Goal: Task Accomplishment & Management: Complete application form

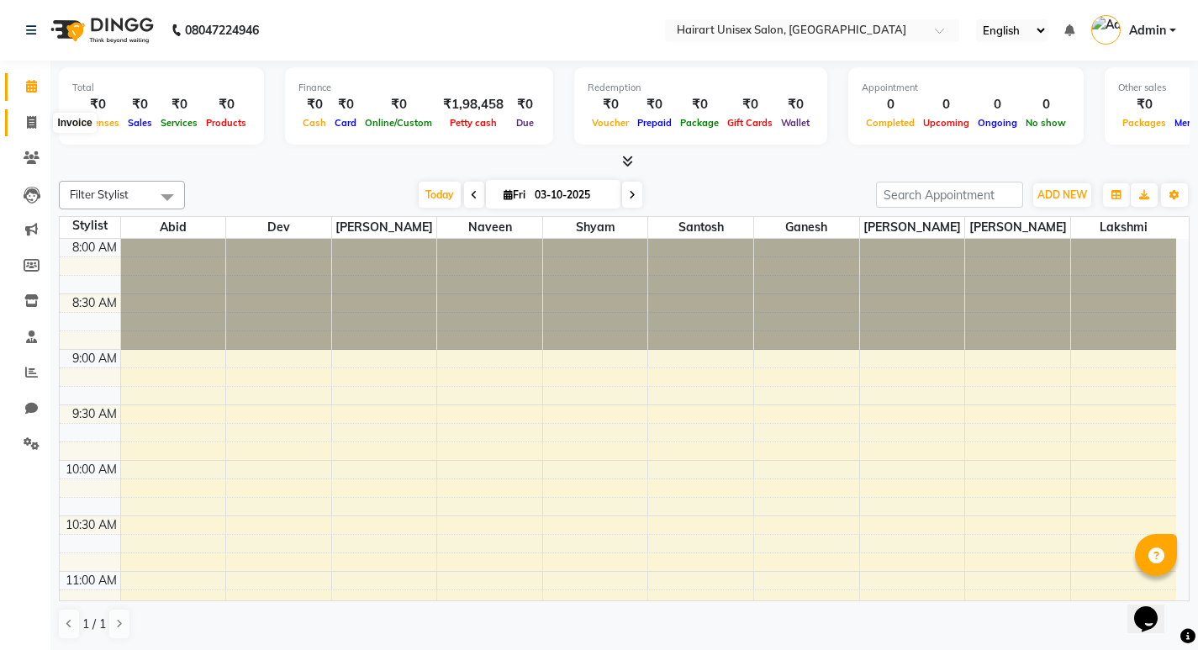
click at [36, 113] on span at bounding box center [31, 122] width 29 height 19
click at [37, 115] on span at bounding box center [31, 122] width 29 height 19
select select "service"
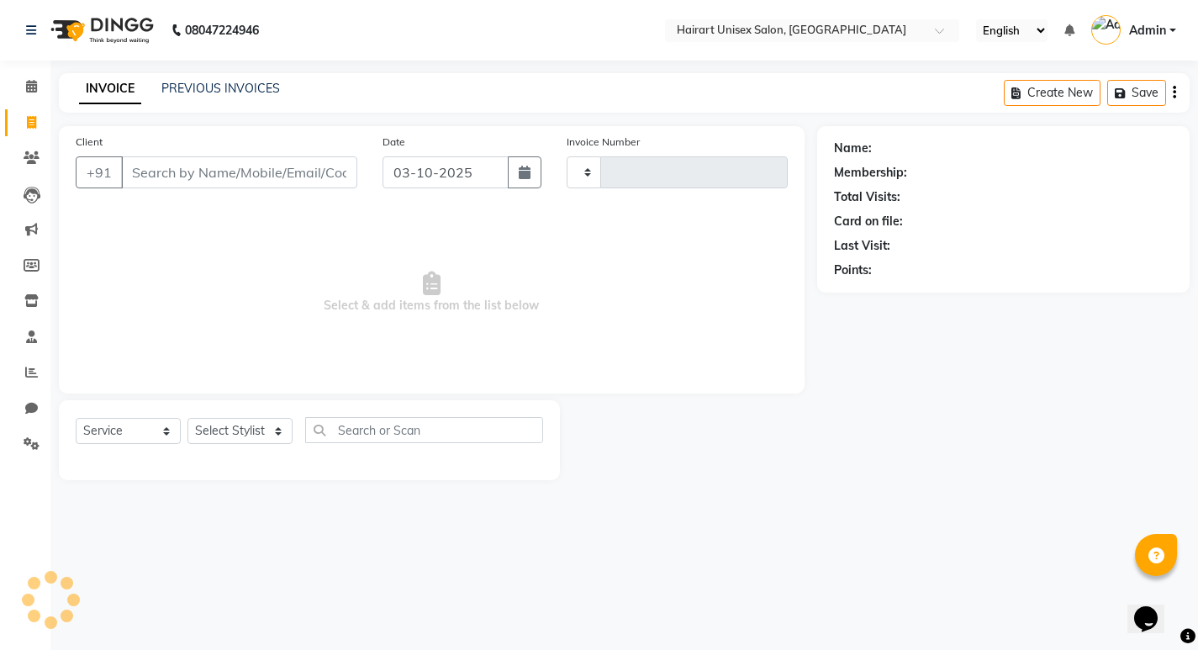
type input "0405"
select select "5534"
click at [243, 171] on input "Client" at bounding box center [241, 172] width 240 height 32
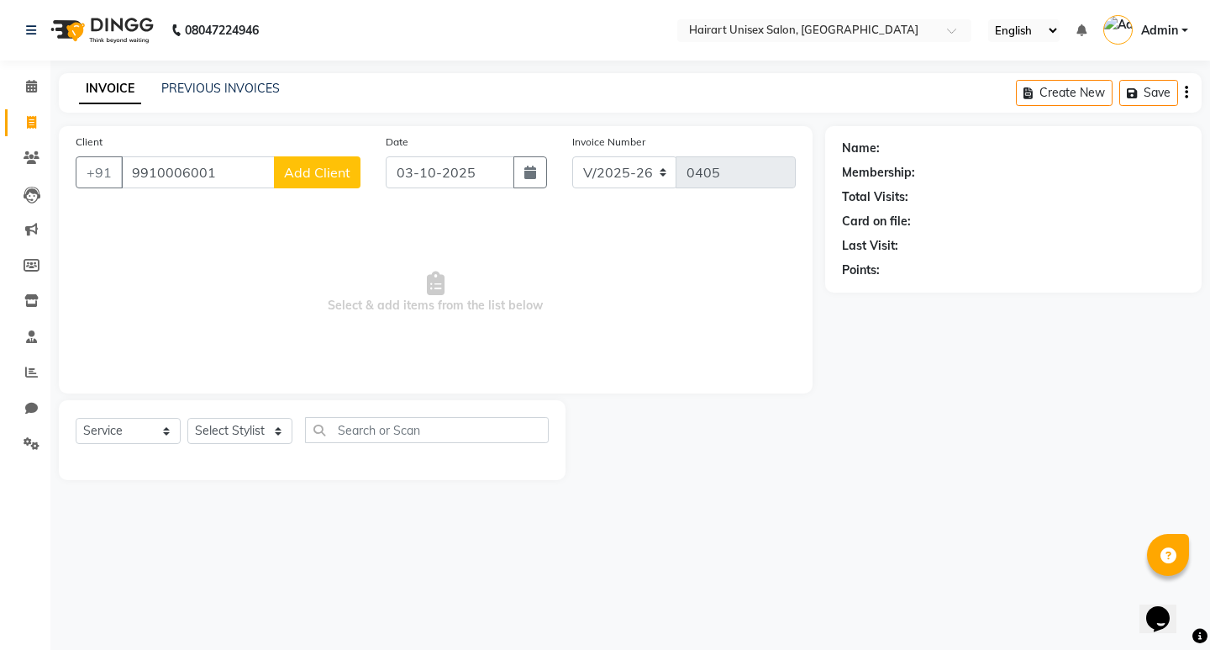
type input "9910006001"
click at [308, 171] on span "Add Client" at bounding box center [317, 172] width 66 height 17
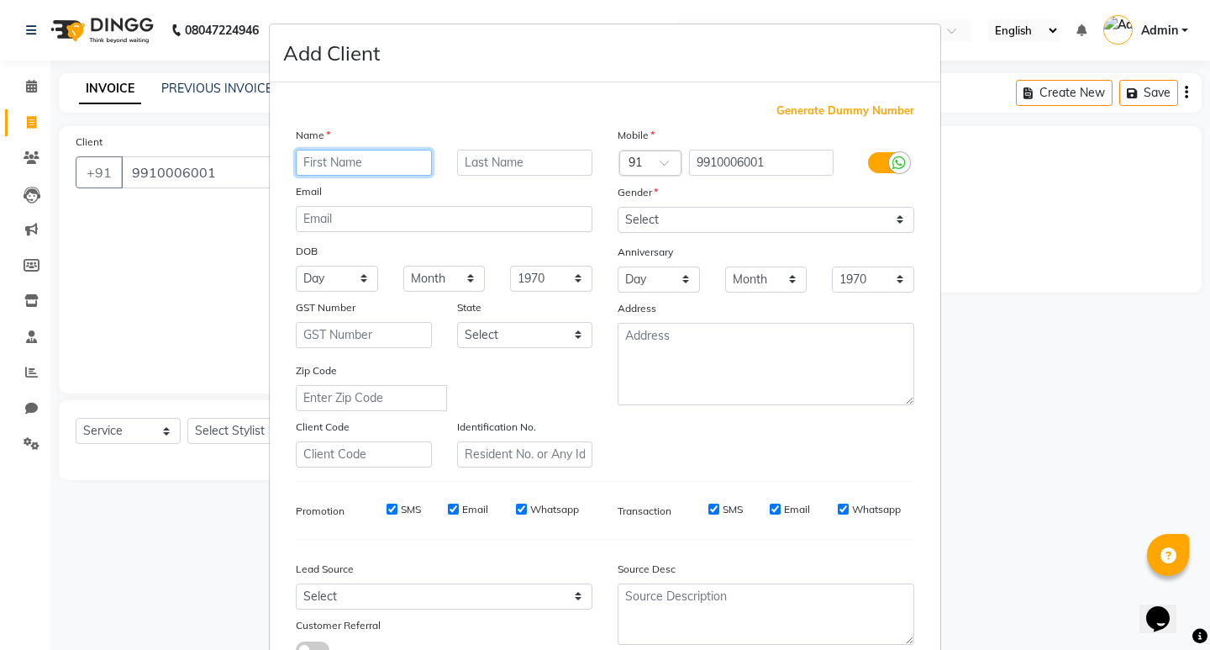
click at [348, 168] on input "text" at bounding box center [364, 163] width 136 height 26
type input "Nisha"
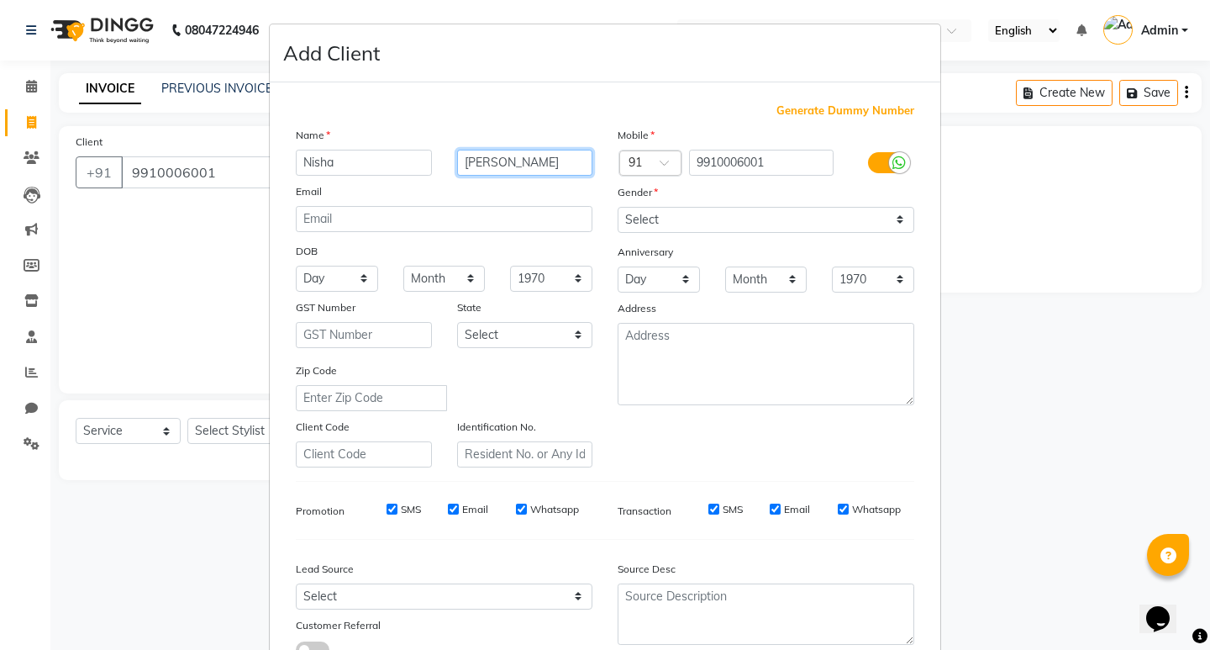
type input "[PERSON_NAME]"
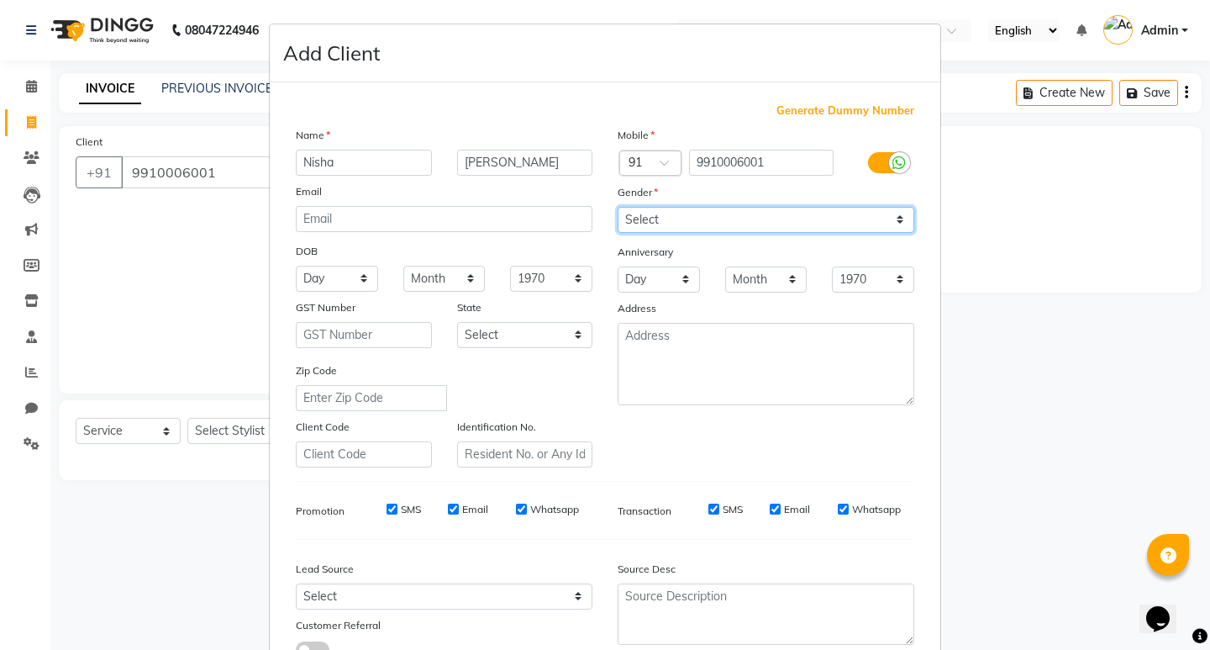
click at [776, 227] on select "Select [DEMOGRAPHIC_DATA] [DEMOGRAPHIC_DATA] Other Prefer Not To Say" at bounding box center [766, 220] width 297 height 26
select select "[DEMOGRAPHIC_DATA]"
click at [618, 207] on select "Select [DEMOGRAPHIC_DATA] [DEMOGRAPHIC_DATA] Other Prefer Not To Say" at bounding box center [766, 220] width 297 height 26
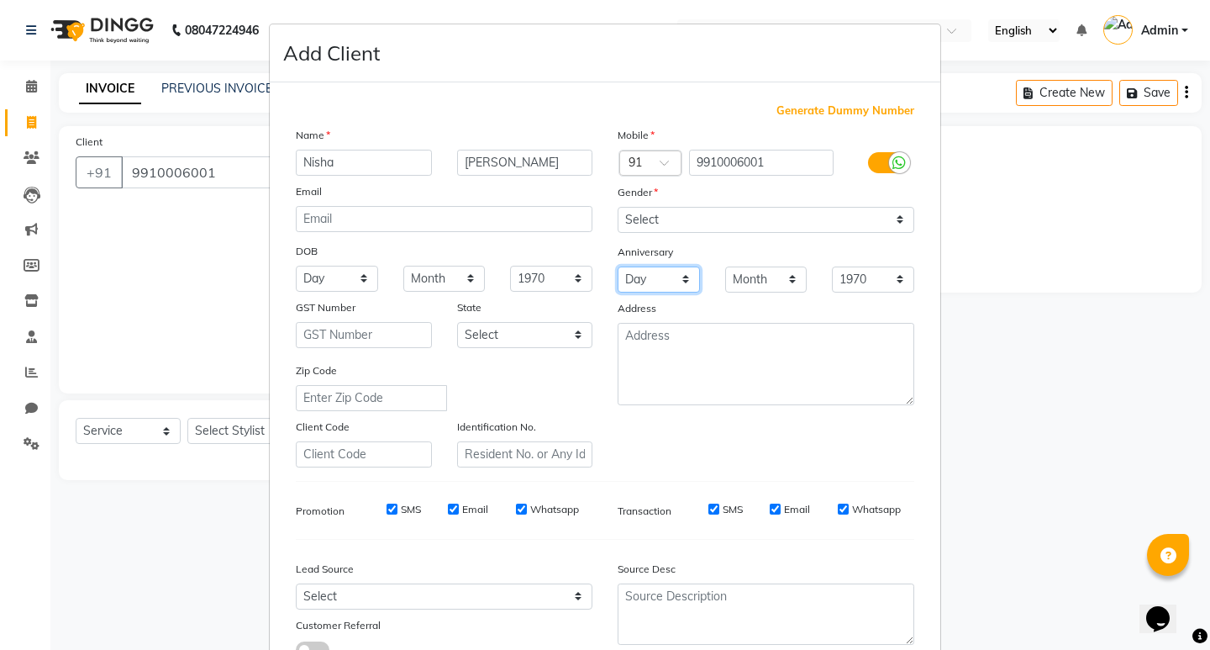
click at [672, 292] on select "Day 01 02 03 04 05 06 07 08 09 10 11 12 13 14 15 16 17 18 19 20 21 22 23 24 25 …" at bounding box center [659, 279] width 82 height 26
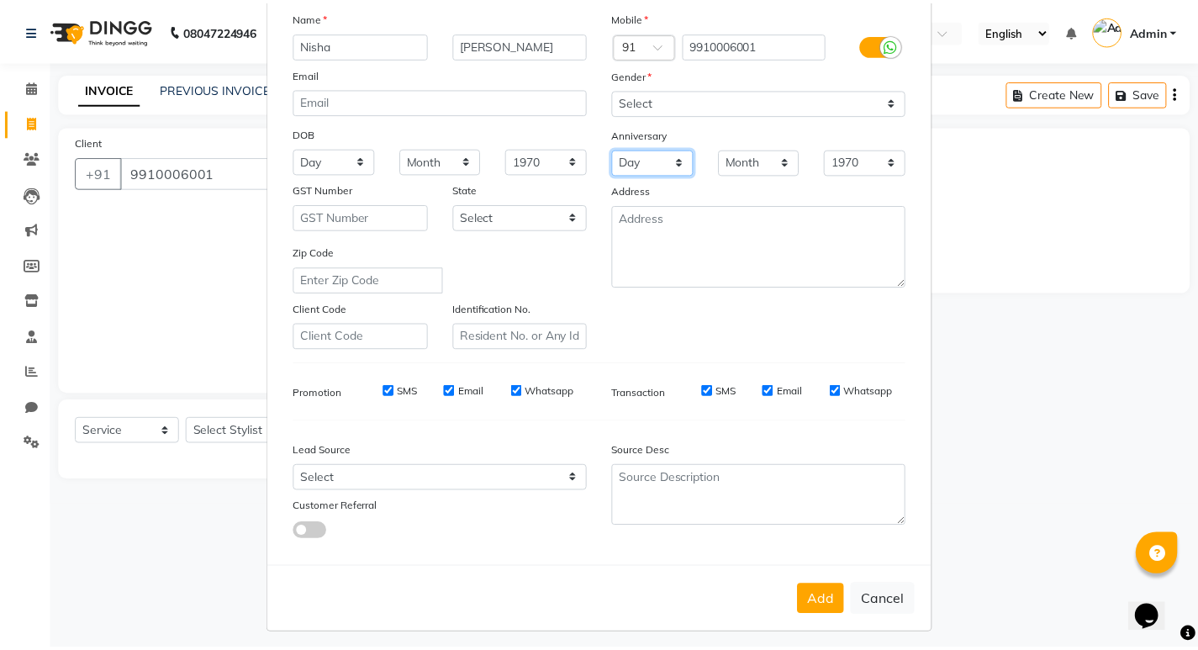
scroll to position [126, 0]
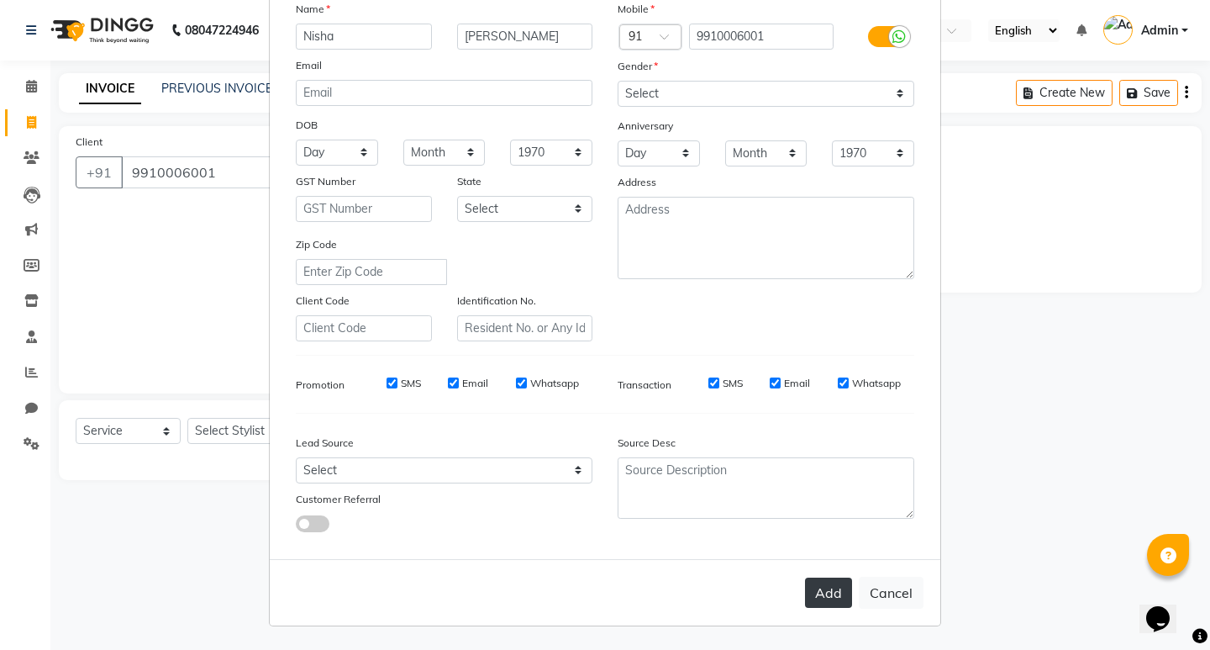
click at [820, 592] on button "Add" at bounding box center [828, 592] width 47 height 30
select select
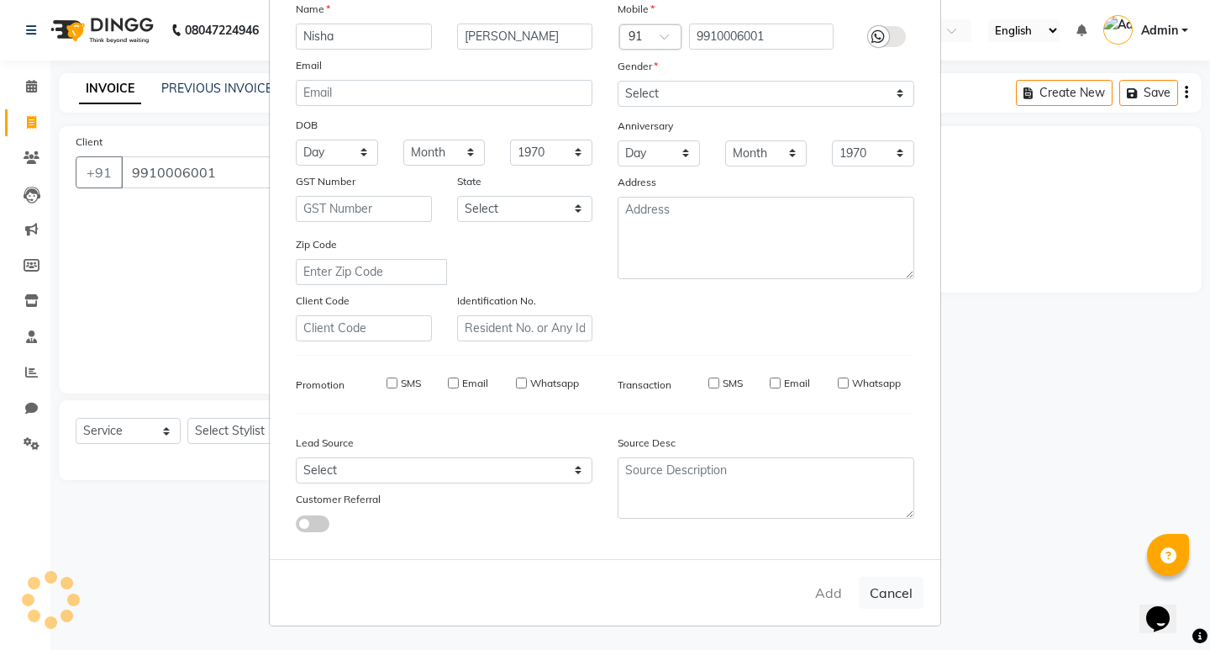
select select
checkbox input "false"
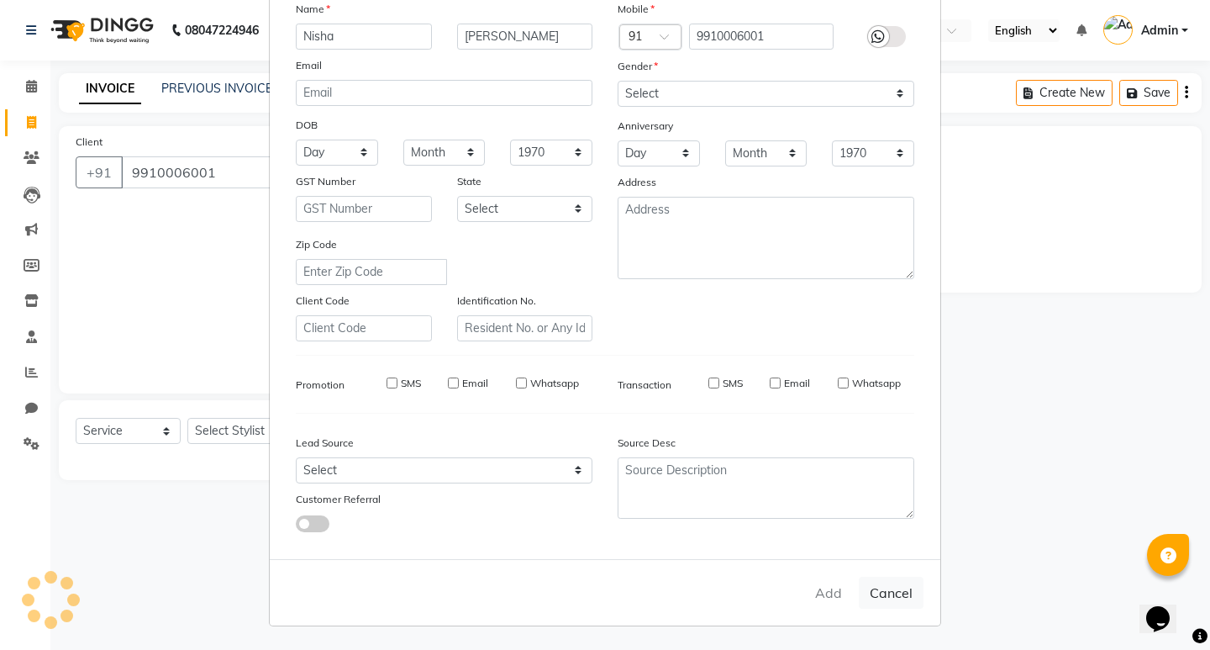
checkbox input "false"
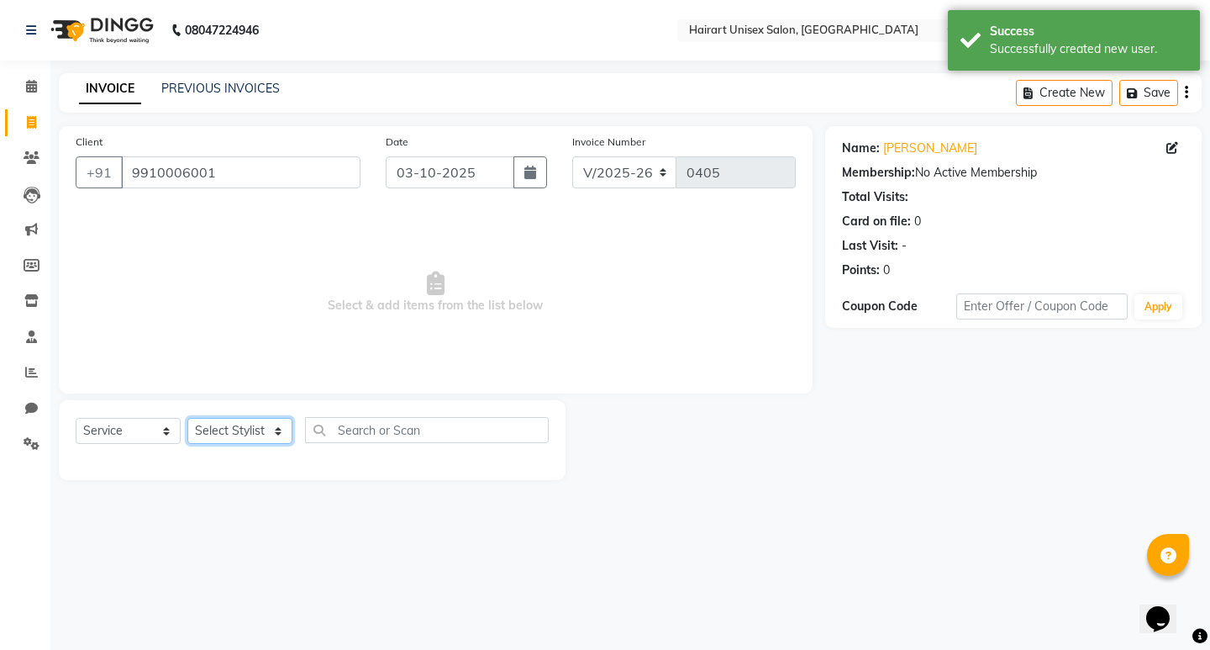
click at [240, 427] on select "Select Stylist [PERSON_NAME] Dev Ganesh Lakshmi [PERSON_NAME] Santosh [PERSON_N…" at bounding box center [239, 431] width 105 height 26
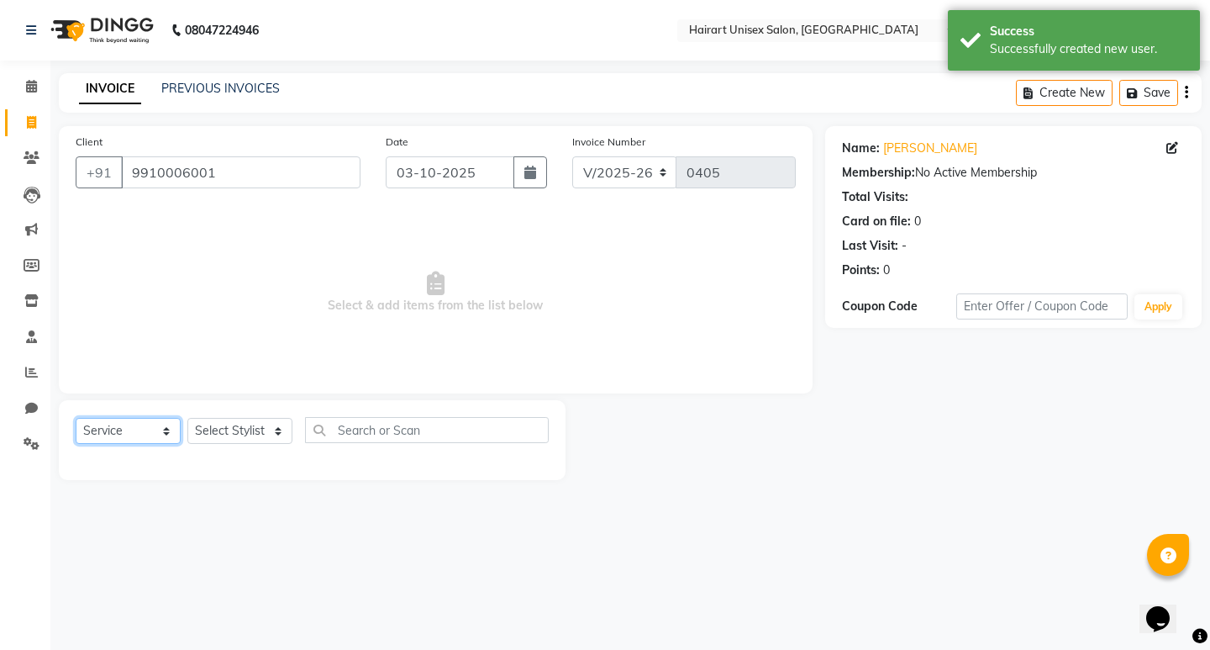
click at [159, 435] on select "Select Service Product Membership Package Voucher Prepaid Gift Card" at bounding box center [128, 431] width 105 height 26
click at [113, 433] on select "Select Service Product Membership Package Voucher Prepaid Gift Card" at bounding box center [128, 431] width 105 height 26
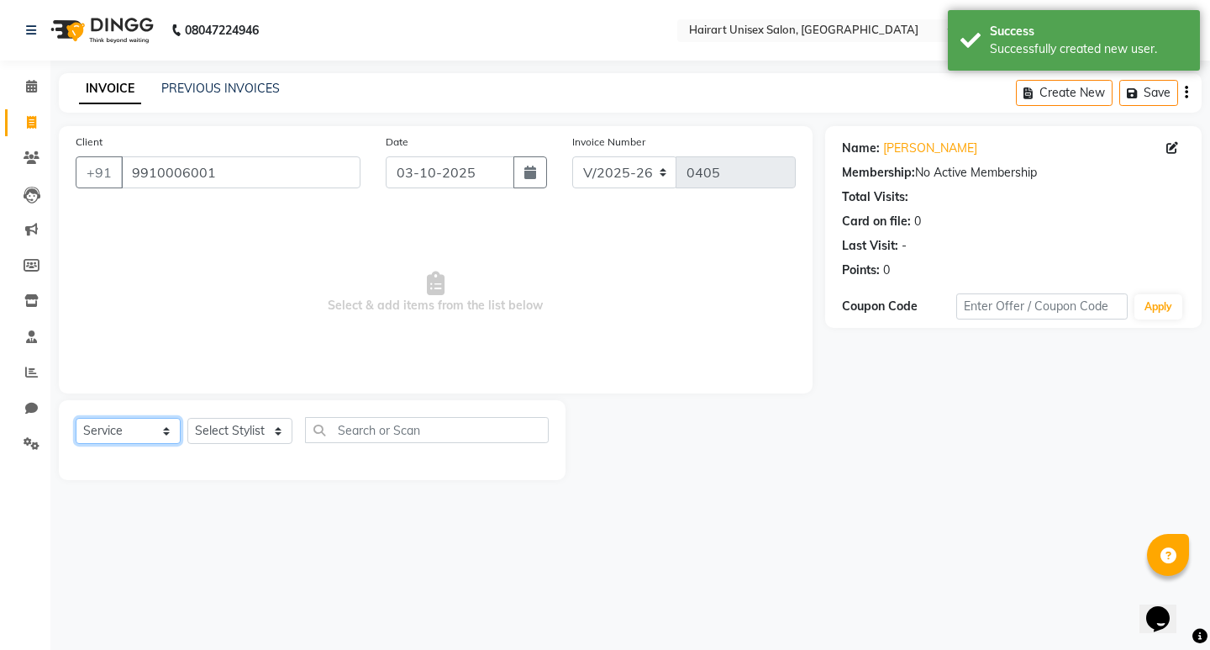
select select "P"
click at [76, 418] on select "Select Service Product Membership Package Voucher Prepaid Gift Card" at bounding box center [128, 431] width 105 height 26
click at [99, 586] on div "08047224946 Select Location × Hairart Unisex Salon, Rajouri Garden English ENGL…" at bounding box center [605, 325] width 1210 height 650
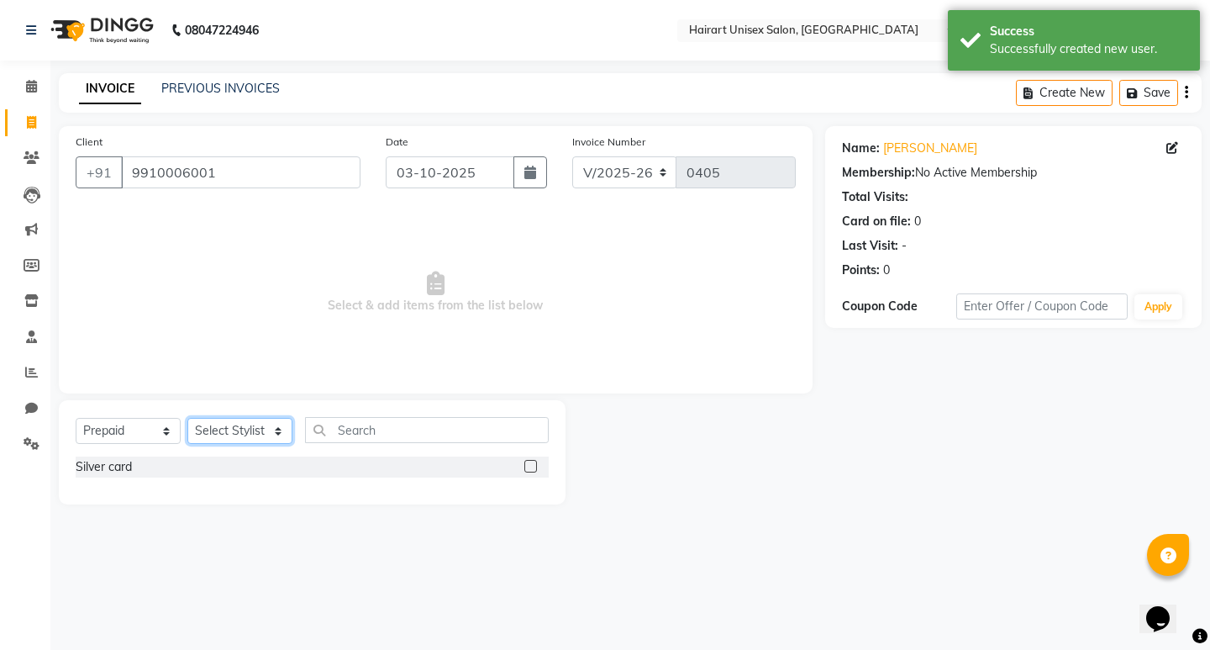
click at [244, 434] on select "Select Stylist [PERSON_NAME] Dev Ganesh Lakshmi [PERSON_NAME] Santosh [PERSON_N…" at bounding box center [239, 431] width 105 height 26
select select "39570"
click at [187, 418] on select "Select Stylist [PERSON_NAME] Dev Ganesh Lakshmi [PERSON_NAME] Santosh [PERSON_N…" at bounding box center [239, 431] width 105 height 26
click at [529, 463] on label at bounding box center [530, 466] width 13 height 13
click at [529, 463] on input "checkbox" at bounding box center [529, 466] width 11 height 11
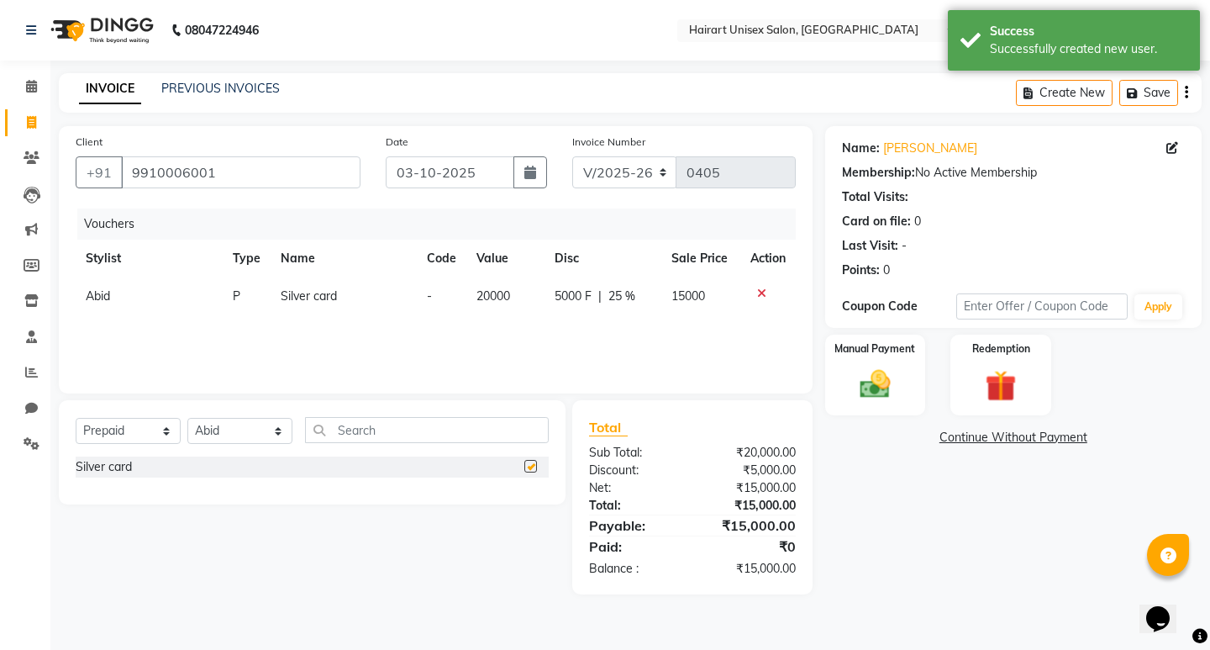
checkbox input "false"
click at [896, 375] on img at bounding box center [875, 384] width 52 height 37
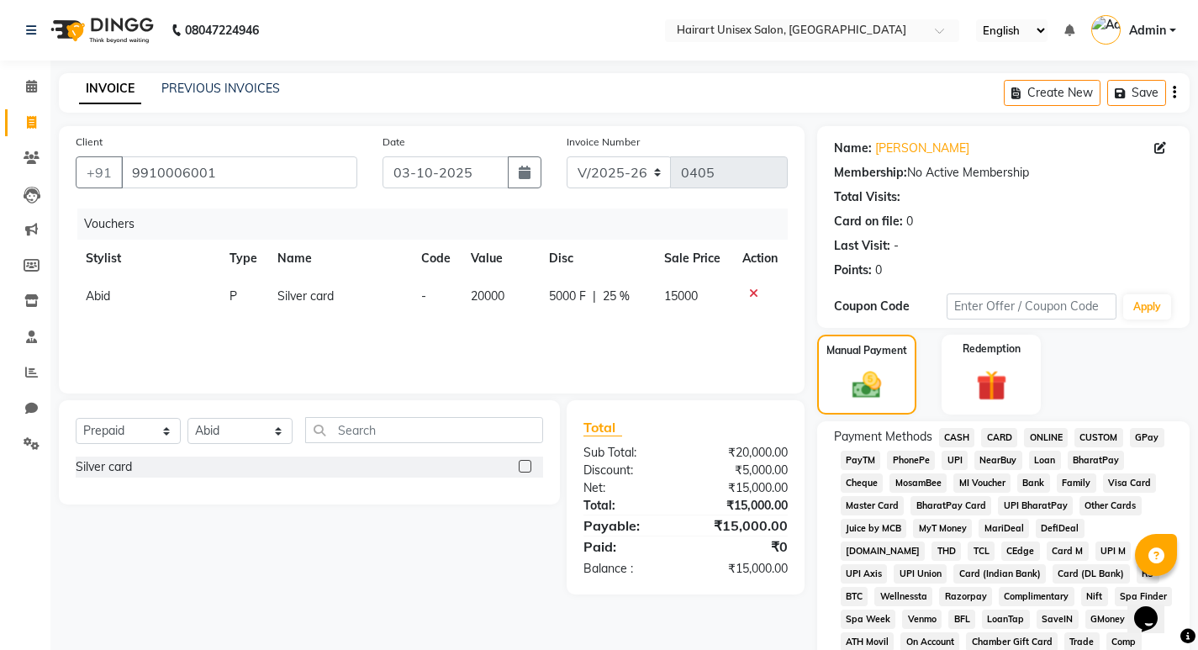
click at [956, 460] on span "UPI" at bounding box center [954, 460] width 26 height 19
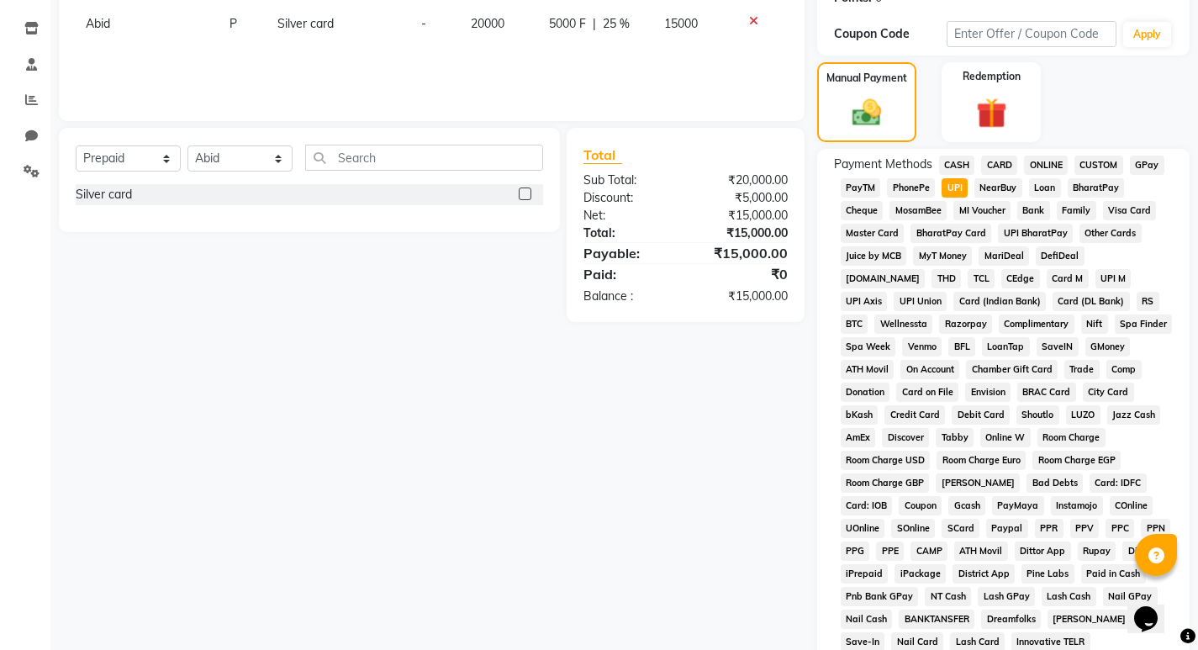
scroll to position [497, 0]
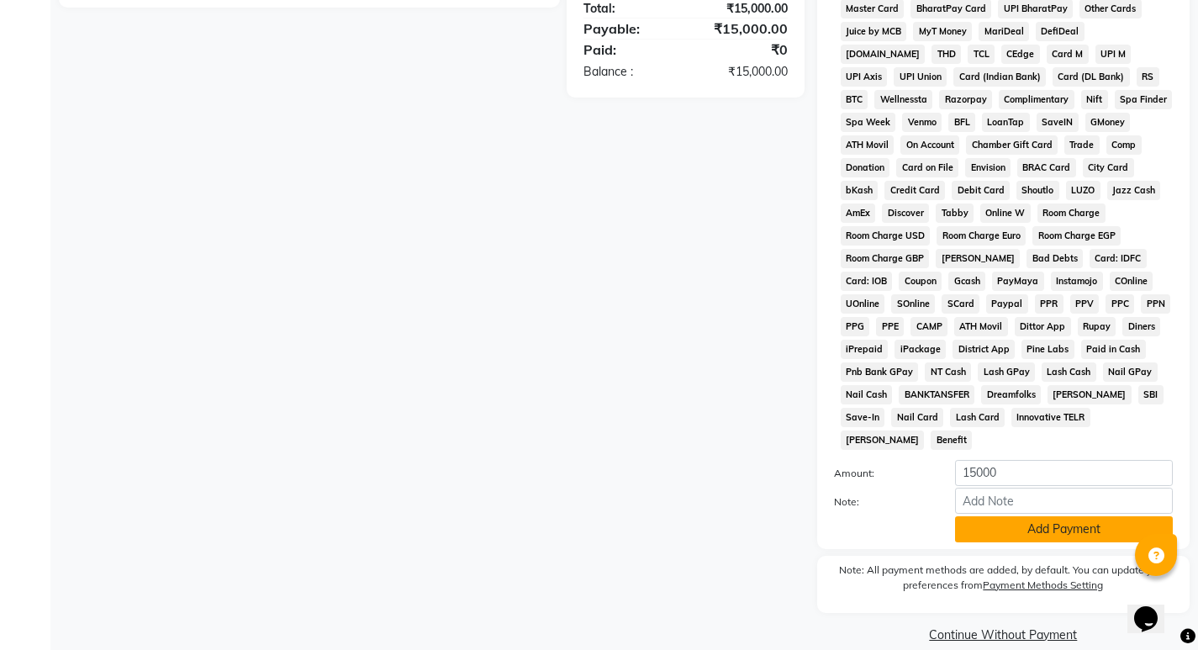
click at [1022, 516] on button "Add Payment" at bounding box center [1064, 529] width 218 height 26
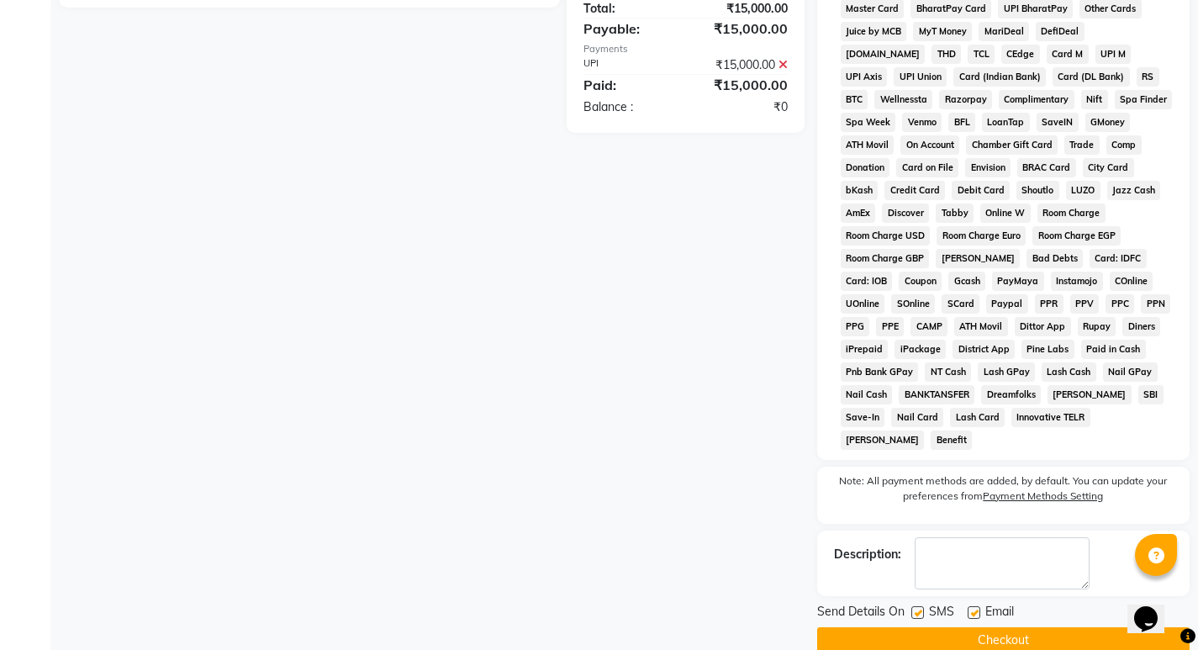
click at [1003, 627] on button "Checkout" at bounding box center [1003, 640] width 372 height 26
click at [1003, 627] on div "Checkout" at bounding box center [1003, 640] width 372 height 26
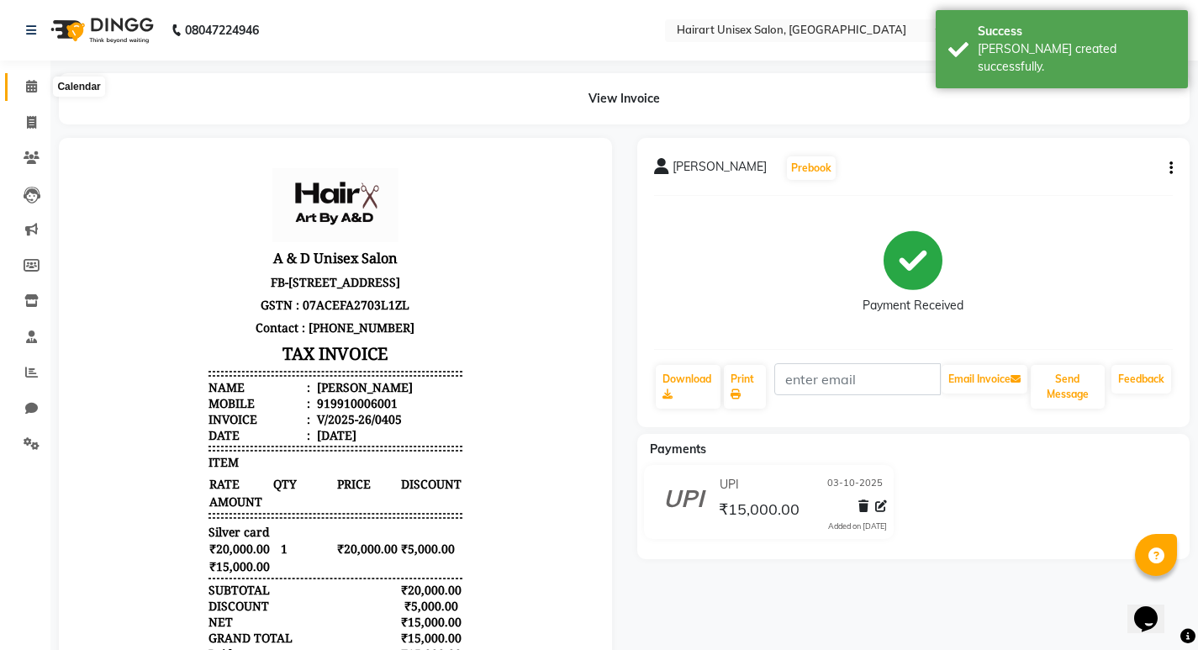
click at [36, 83] on icon at bounding box center [31, 86] width 11 height 13
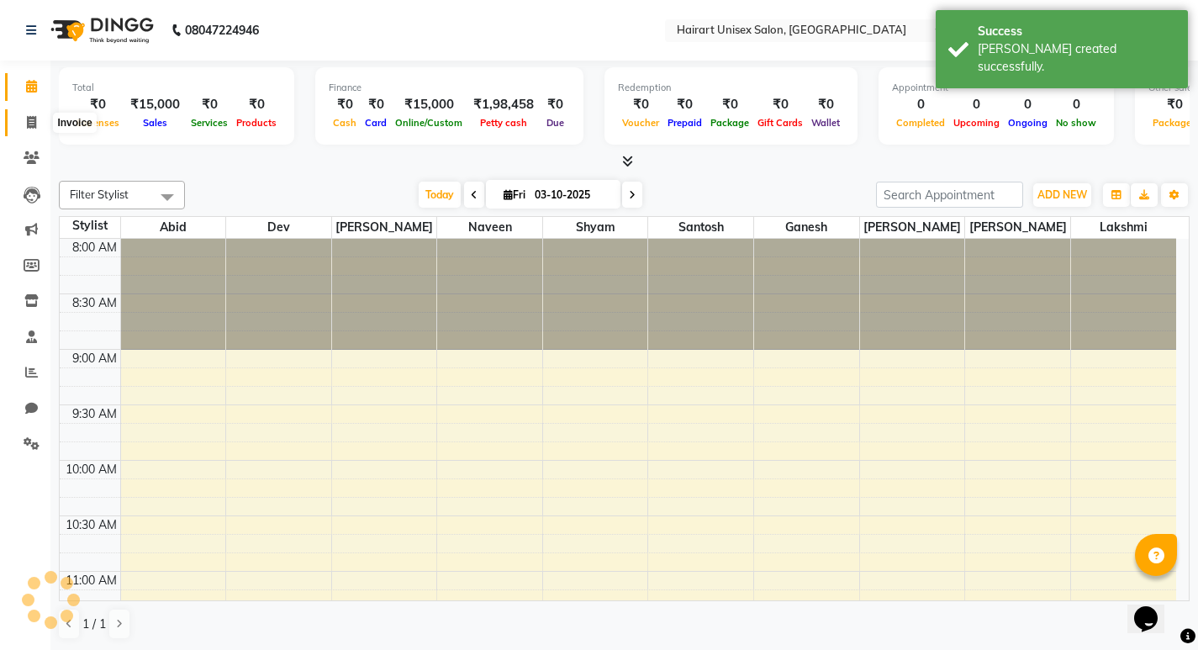
click at [37, 123] on span at bounding box center [31, 122] width 29 height 19
drag, startPoint x: 37, startPoint y: 123, endPoint x: 92, endPoint y: 133, distance: 56.4
click at [37, 123] on span at bounding box center [31, 122] width 29 height 19
select select "service"
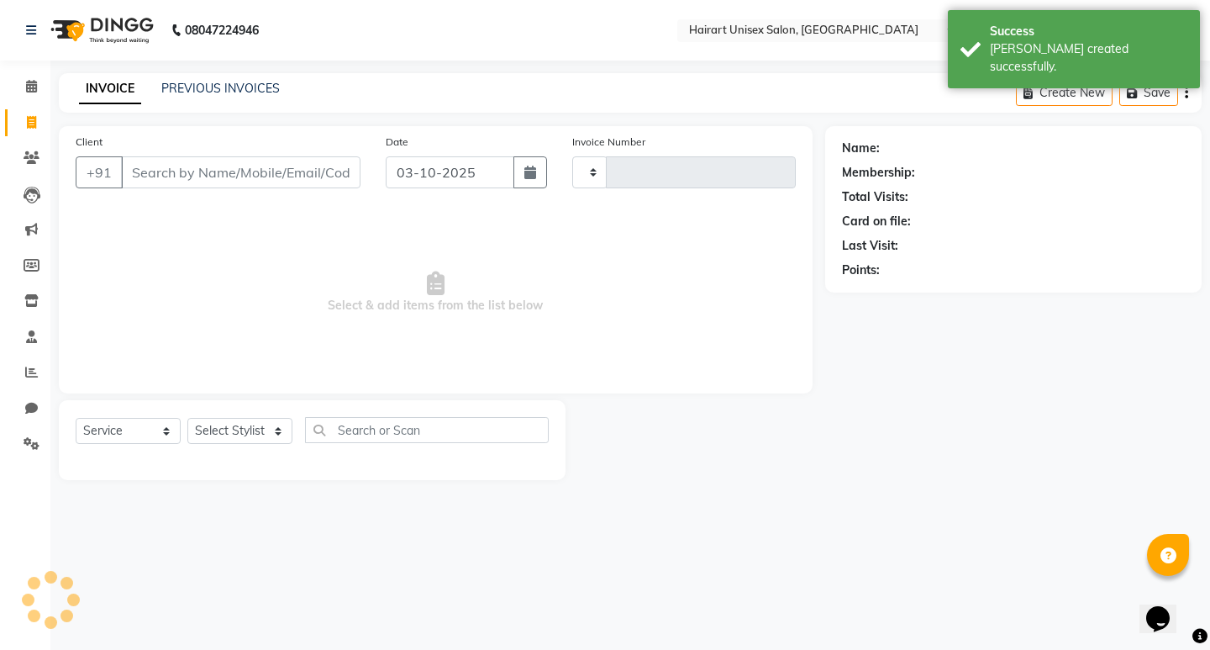
type input "0406"
select select "5534"
click at [193, 169] on input "Client" at bounding box center [241, 172] width 240 height 32
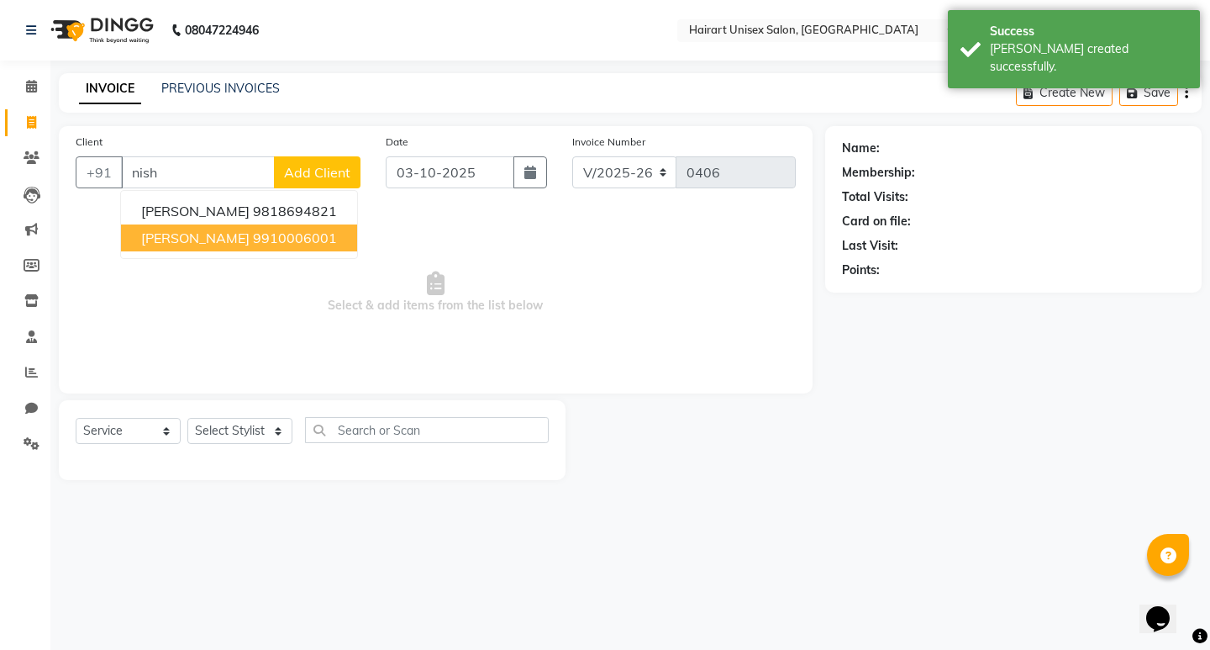
click at [192, 239] on span "[PERSON_NAME]" at bounding box center [195, 237] width 108 height 17
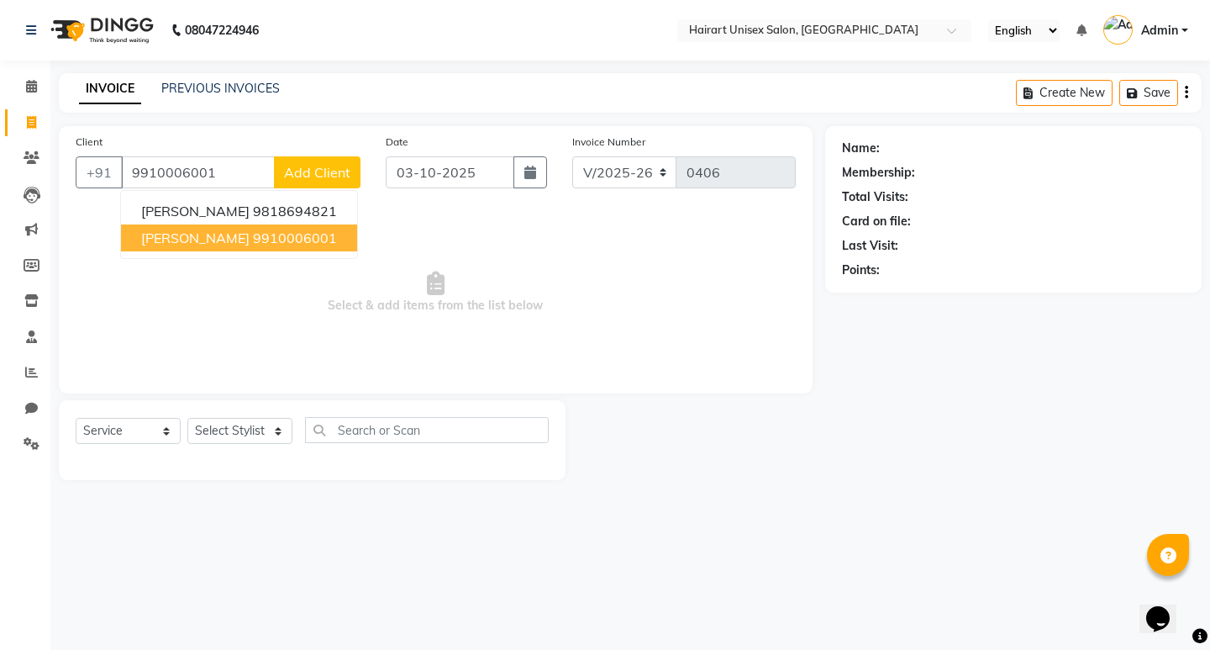
type input "9910006001"
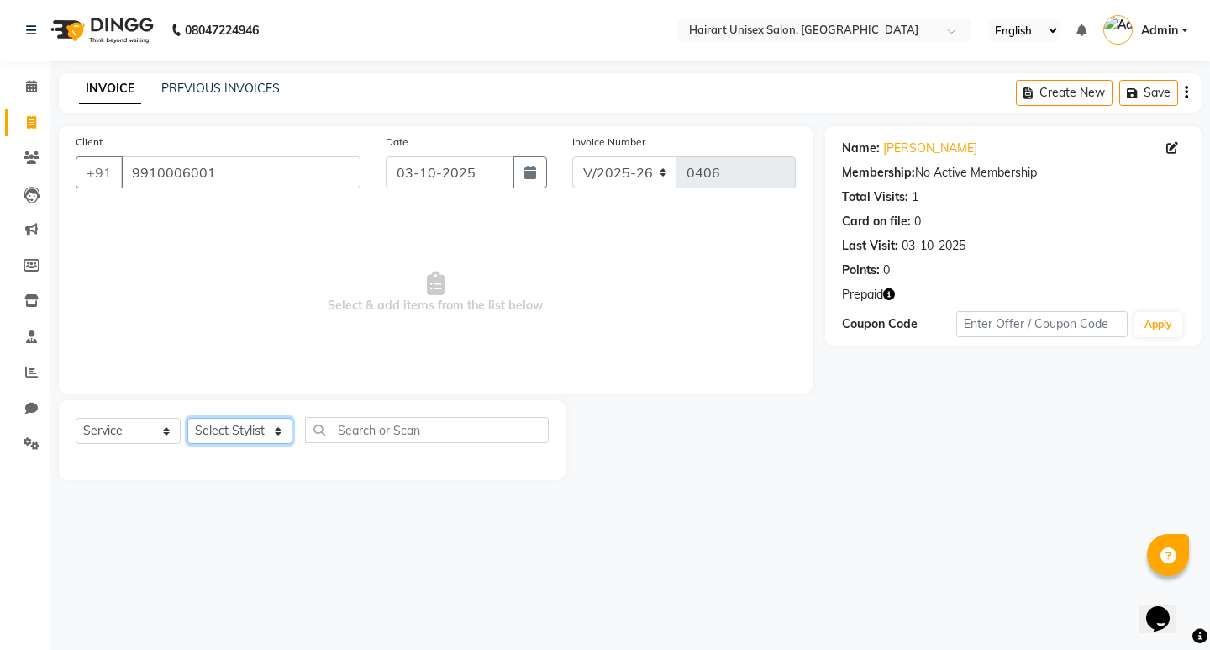
click at [210, 435] on select "Select Stylist [PERSON_NAME] Dev Ganesh Lakshmi [PERSON_NAME] Santosh [PERSON_N…" at bounding box center [239, 431] width 105 height 26
click at [213, 426] on select "Select Stylist [PERSON_NAME] Dev Ganesh Lakshmi [PERSON_NAME] Santosh [PERSON_N…" at bounding box center [239, 431] width 105 height 26
click at [213, 418] on select "Select Stylist [PERSON_NAME] Dev Ganesh Lakshmi [PERSON_NAME] Santosh [PERSON_N…" at bounding box center [239, 431] width 105 height 26
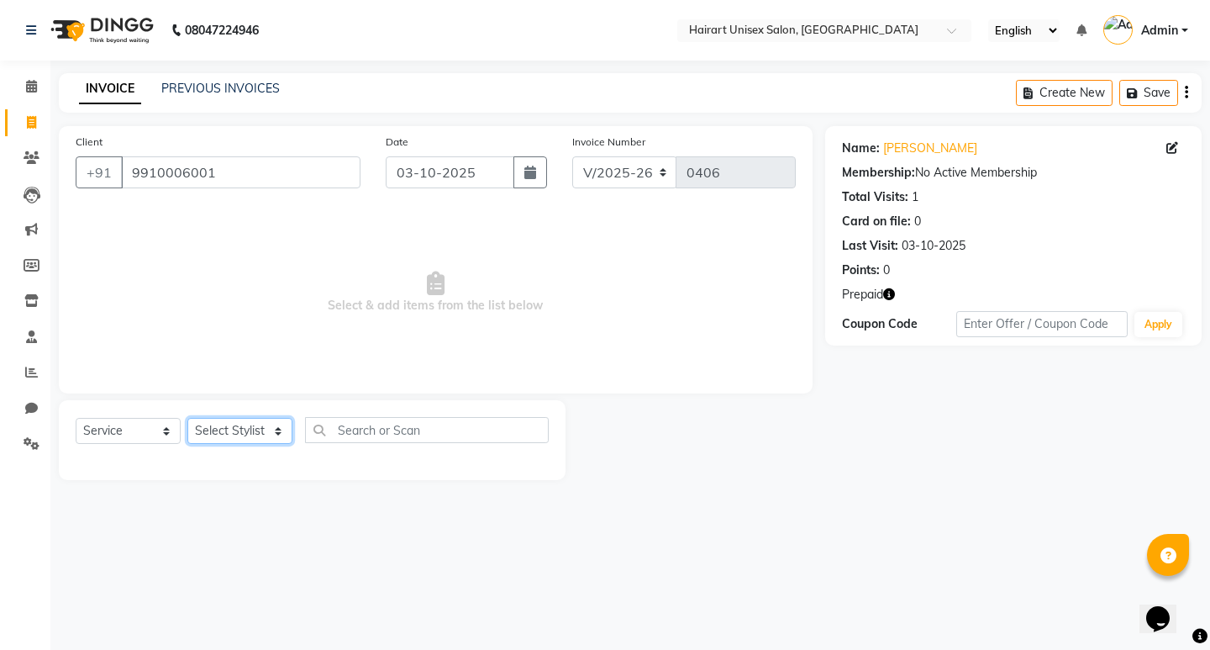
select select "39570"
click at [187, 418] on select "Select Stylist [PERSON_NAME] Dev Ganesh Lakshmi [PERSON_NAME] Santosh [PERSON_N…" at bounding box center [239, 431] width 105 height 26
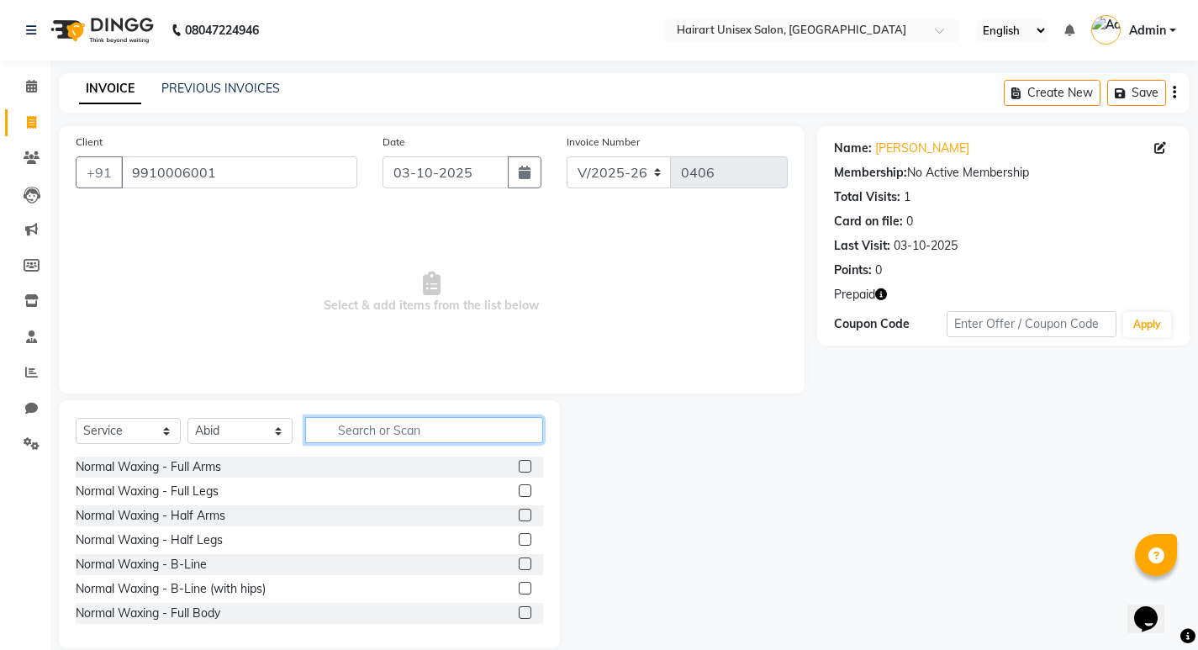
click at [377, 431] on input "text" at bounding box center [424, 430] width 238 height 26
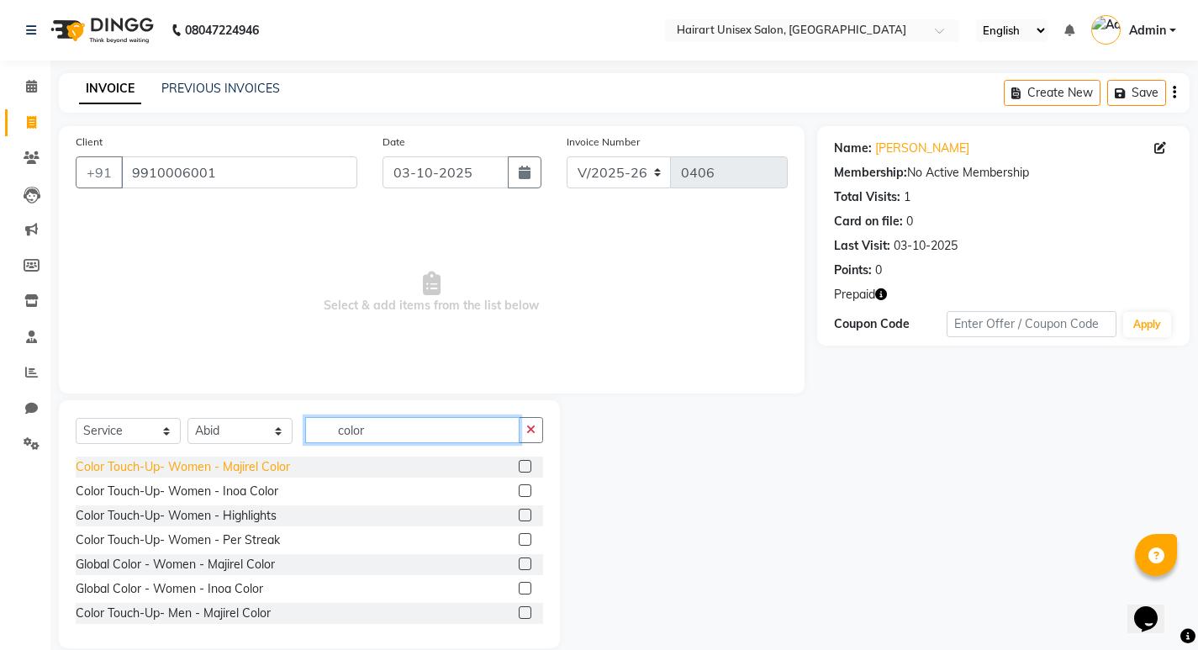
type input "color"
click at [261, 466] on div "Color Touch-Up- Women - Majirel Color" at bounding box center [183, 467] width 214 height 18
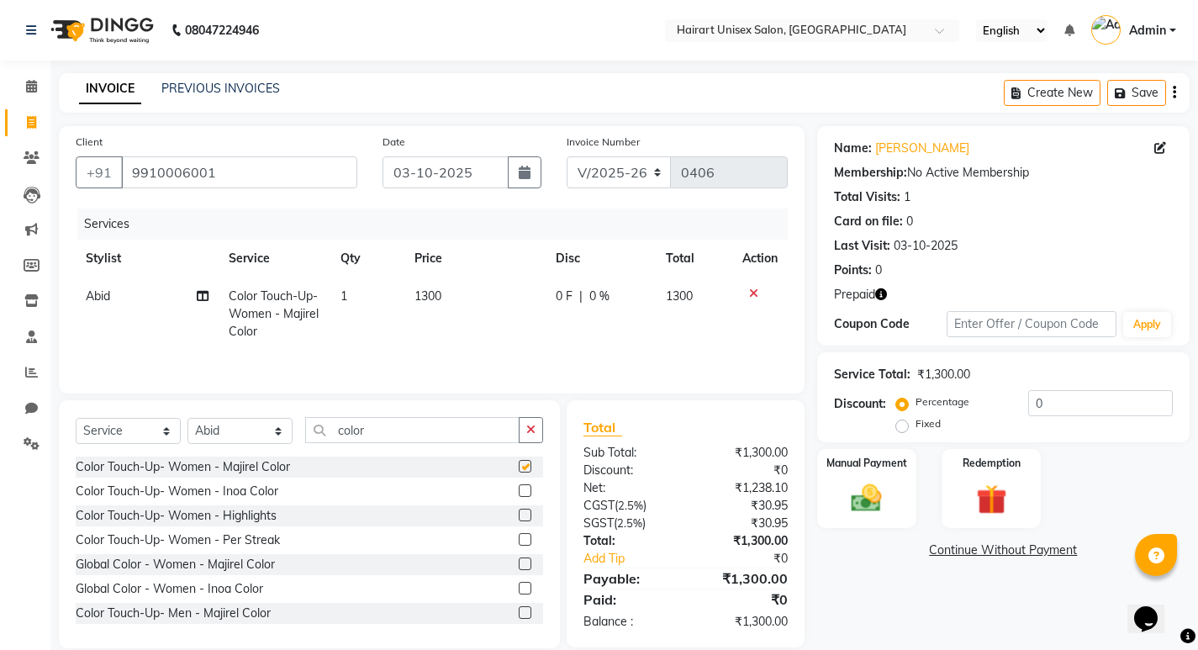
checkbox input "false"
click at [963, 489] on div "Redemption" at bounding box center [991, 488] width 103 height 83
click at [963, 489] on div "Redemption" at bounding box center [990, 489] width 99 height 80
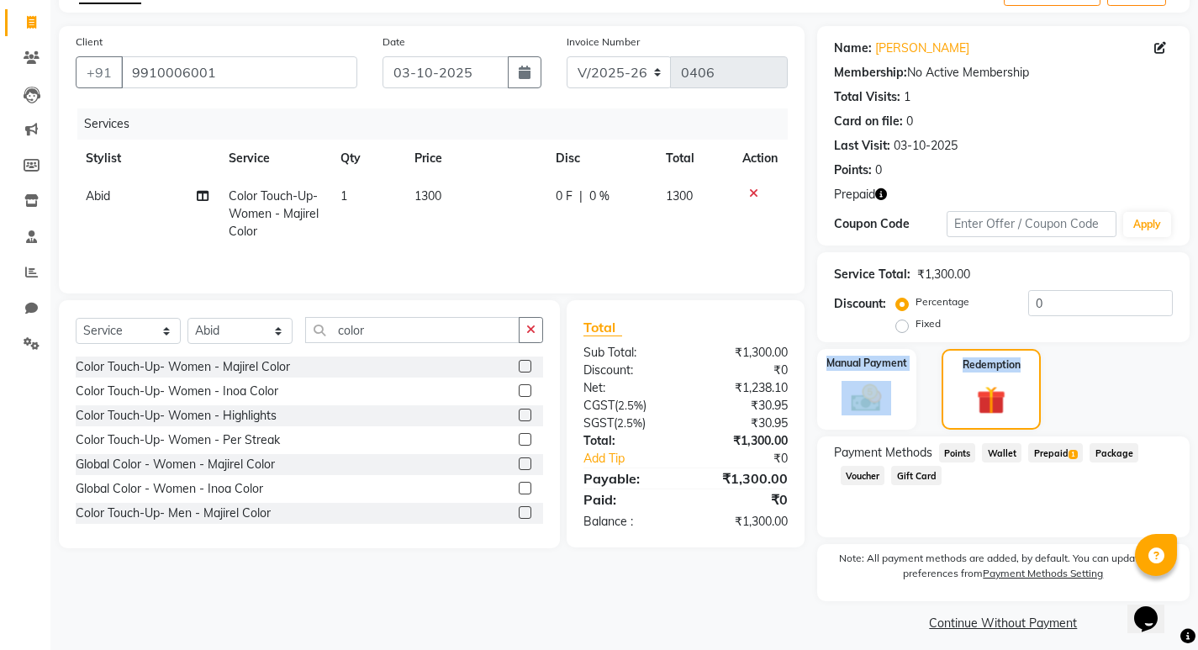
scroll to position [111, 0]
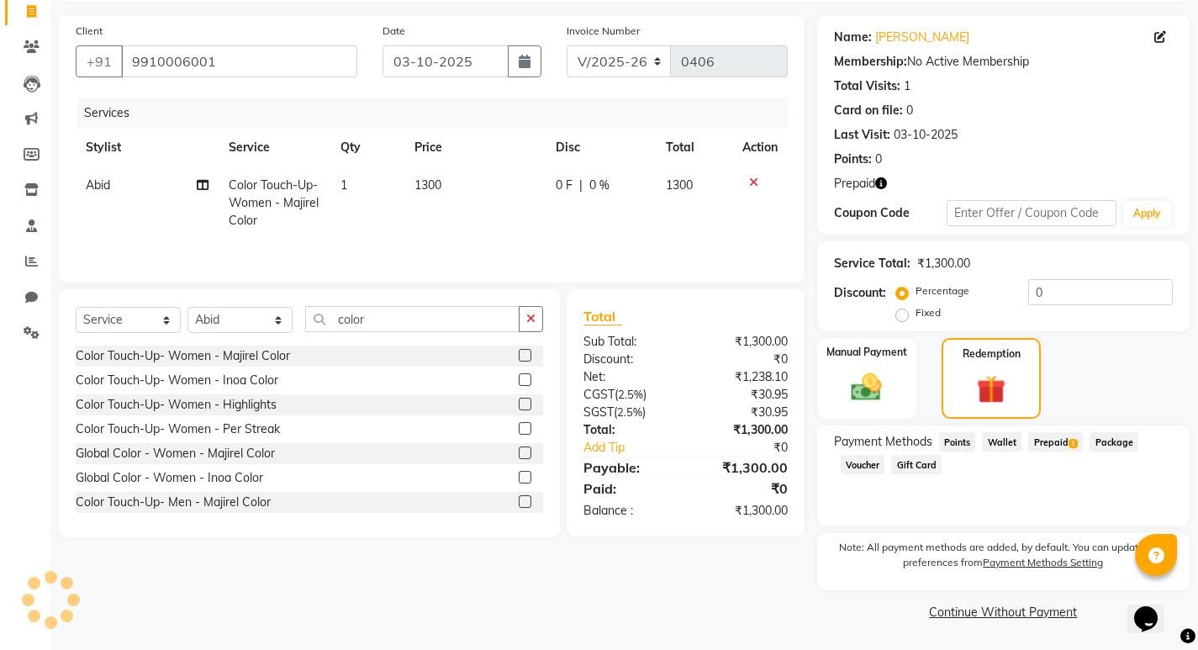
click at [1072, 449] on span "Prepaid 1" at bounding box center [1055, 441] width 55 height 19
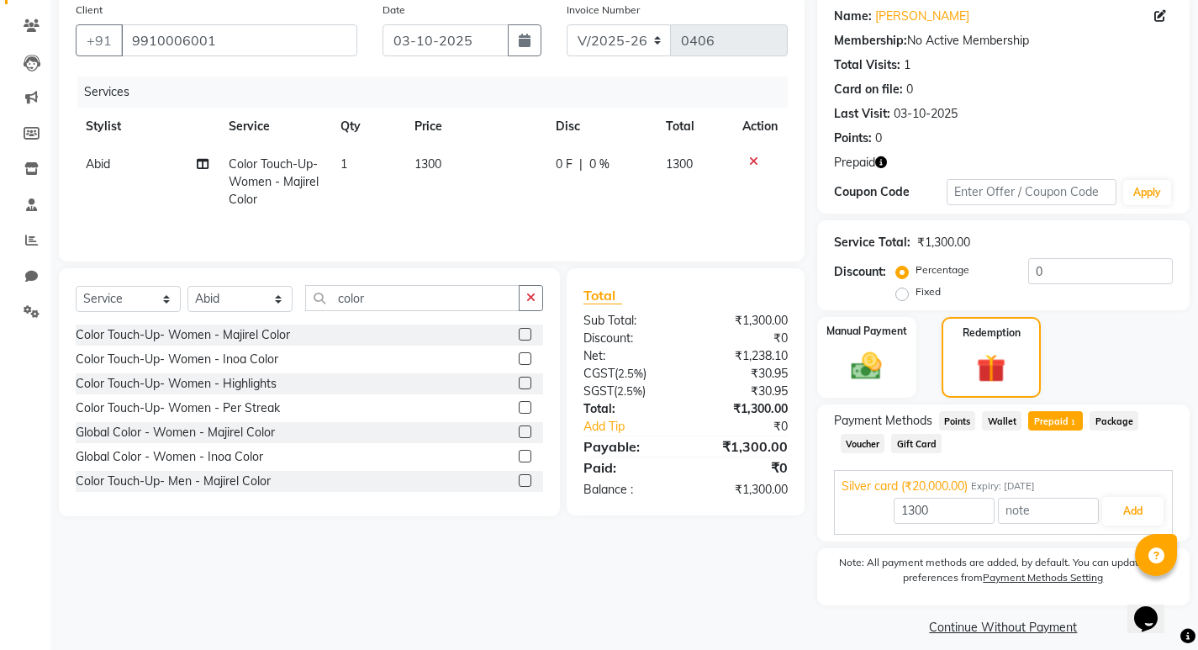
scroll to position [147, 0]
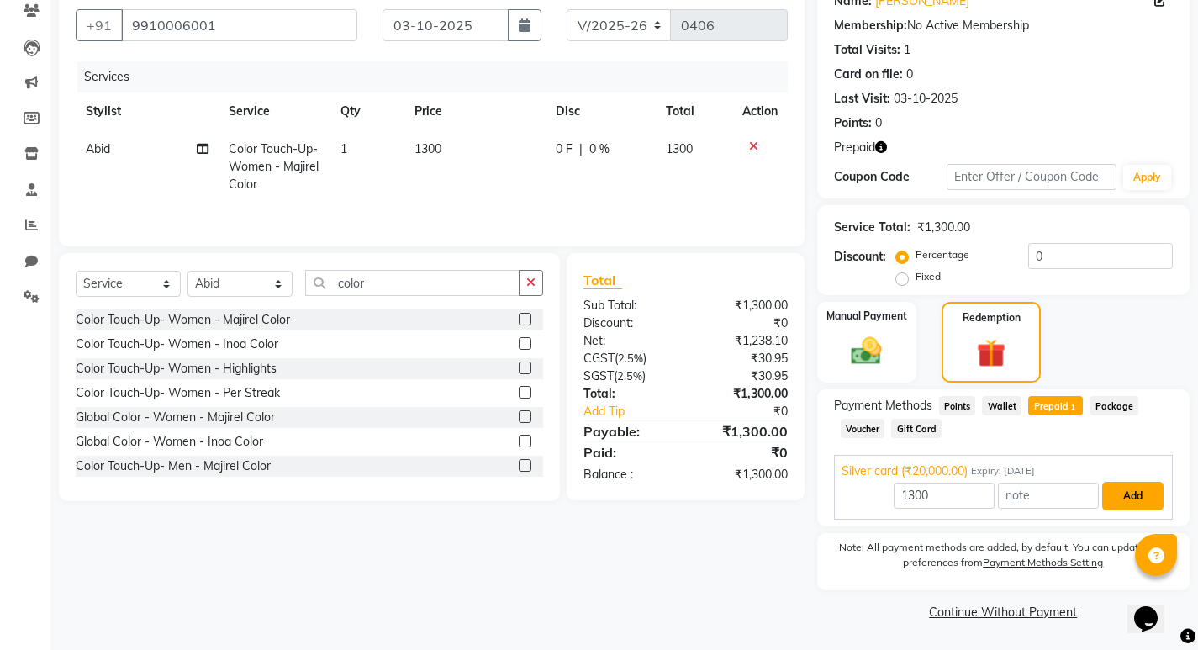
click at [1125, 492] on button "Add" at bounding box center [1132, 496] width 61 height 29
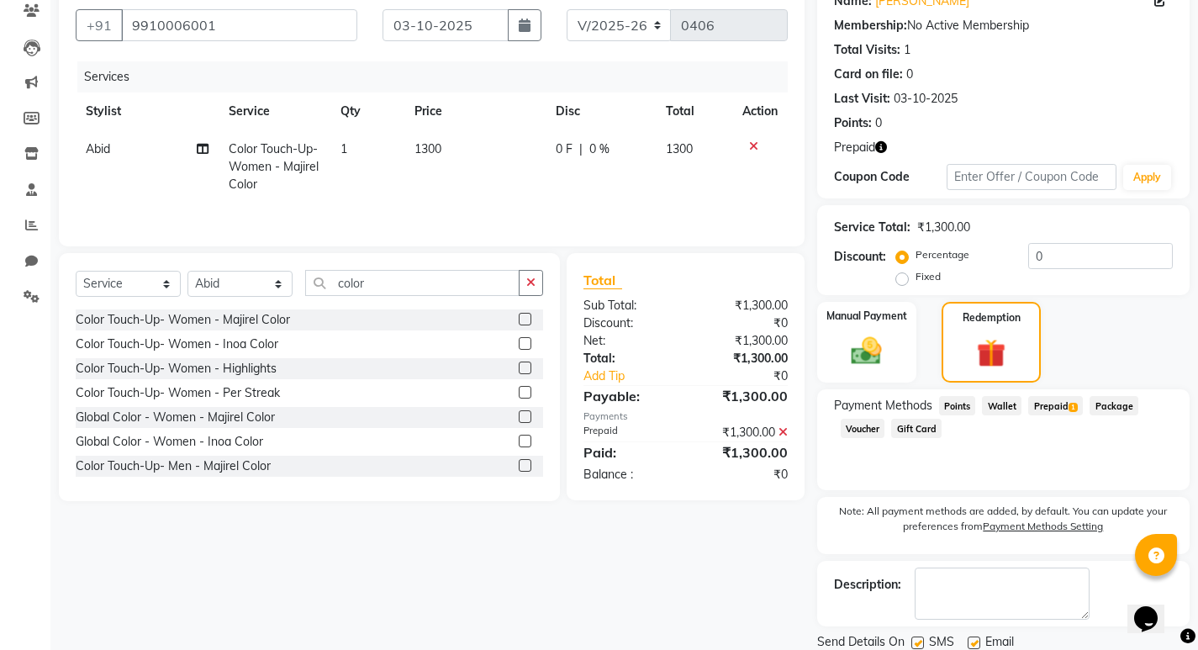
scroll to position [206, 0]
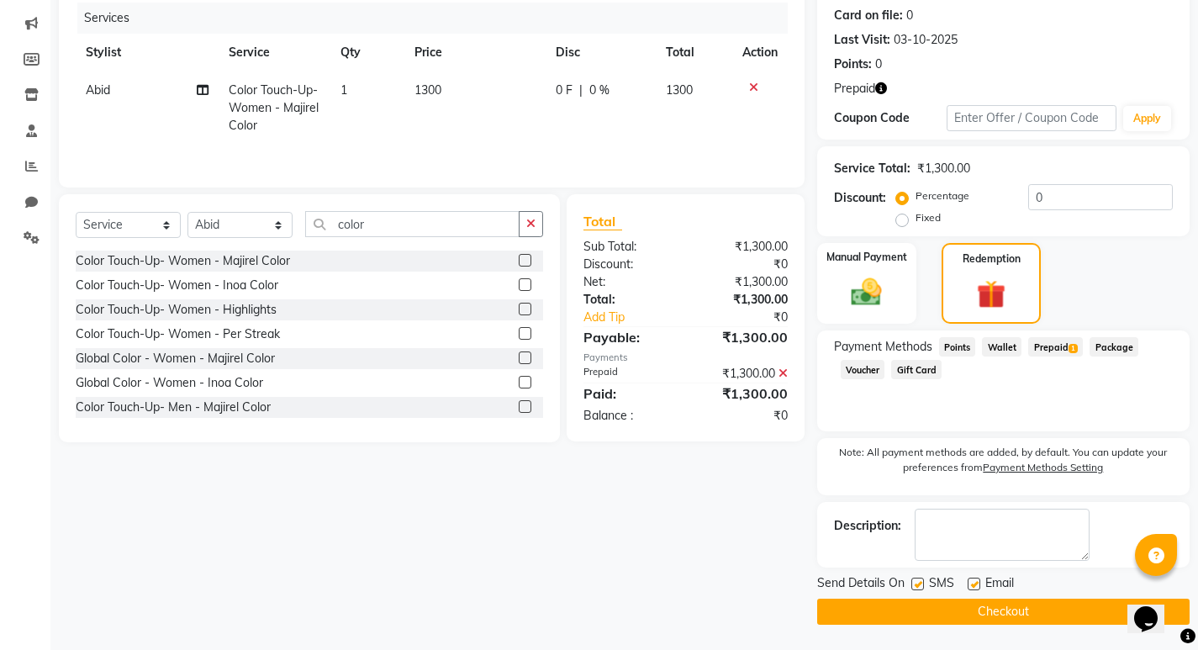
click at [1036, 608] on button "Checkout" at bounding box center [1003, 611] width 372 height 26
click at [1036, 608] on div "Checkout" at bounding box center [1003, 611] width 372 height 26
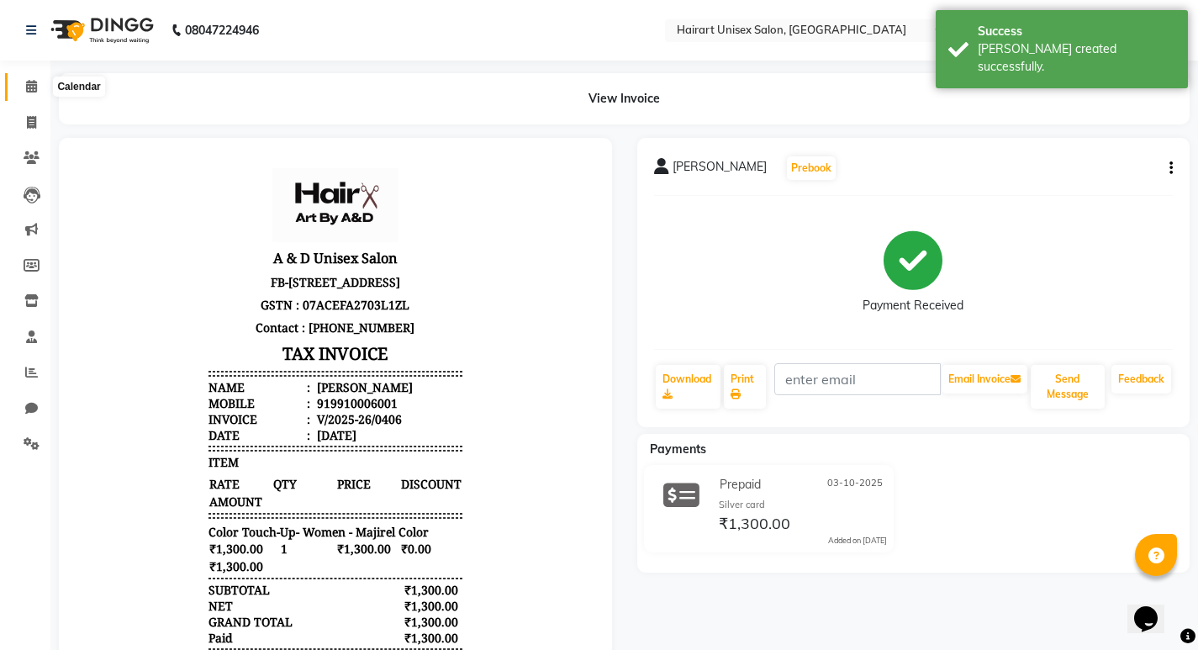
click at [34, 81] on icon at bounding box center [31, 86] width 11 height 13
